Goal: Information Seeking & Learning: Check status

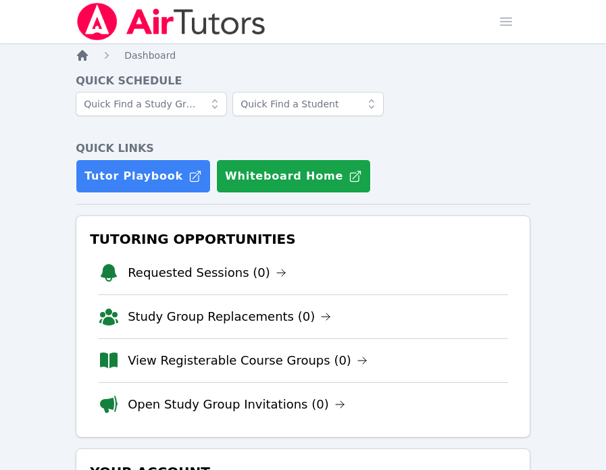
click at [80, 57] on icon "Breadcrumb" at bounding box center [82, 55] width 11 height 11
click at [80, 49] on icon "Breadcrumb" at bounding box center [83, 56] width 14 height 14
click at [81, 56] on icon "Breadcrumb" at bounding box center [82, 55] width 11 height 11
click at [254, 276] on link "Requested Sessions (0)" at bounding box center [207, 273] width 159 height 19
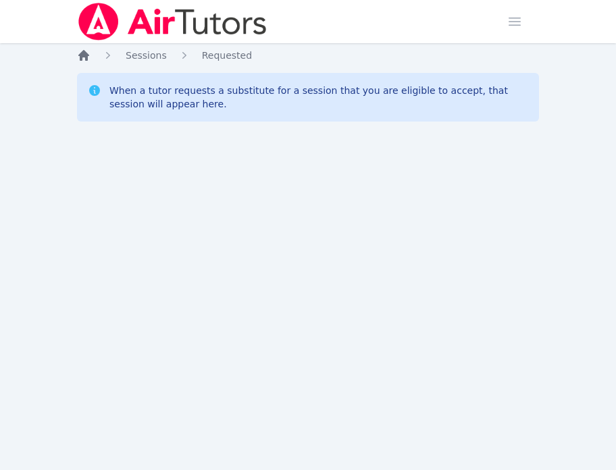
click at [84, 59] on icon "Breadcrumb" at bounding box center [84, 56] width 14 height 14
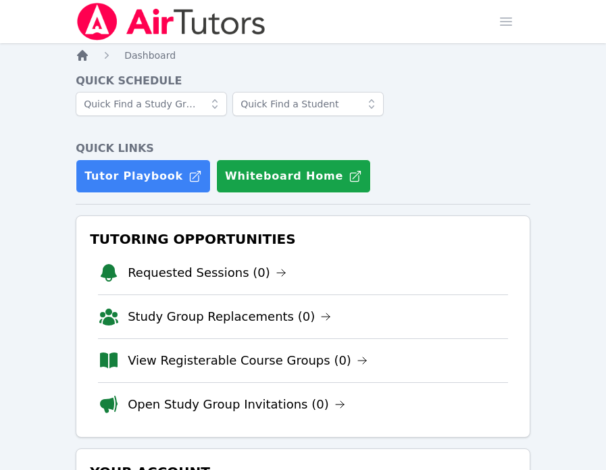
click at [84, 55] on icon "Breadcrumb" at bounding box center [82, 55] width 11 height 11
click at [260, 273] on link "Requested Sessions (0)" at bounding box center [207, 273] width 159 height 19
